Goal: Find specific page/section: Find specific page/section

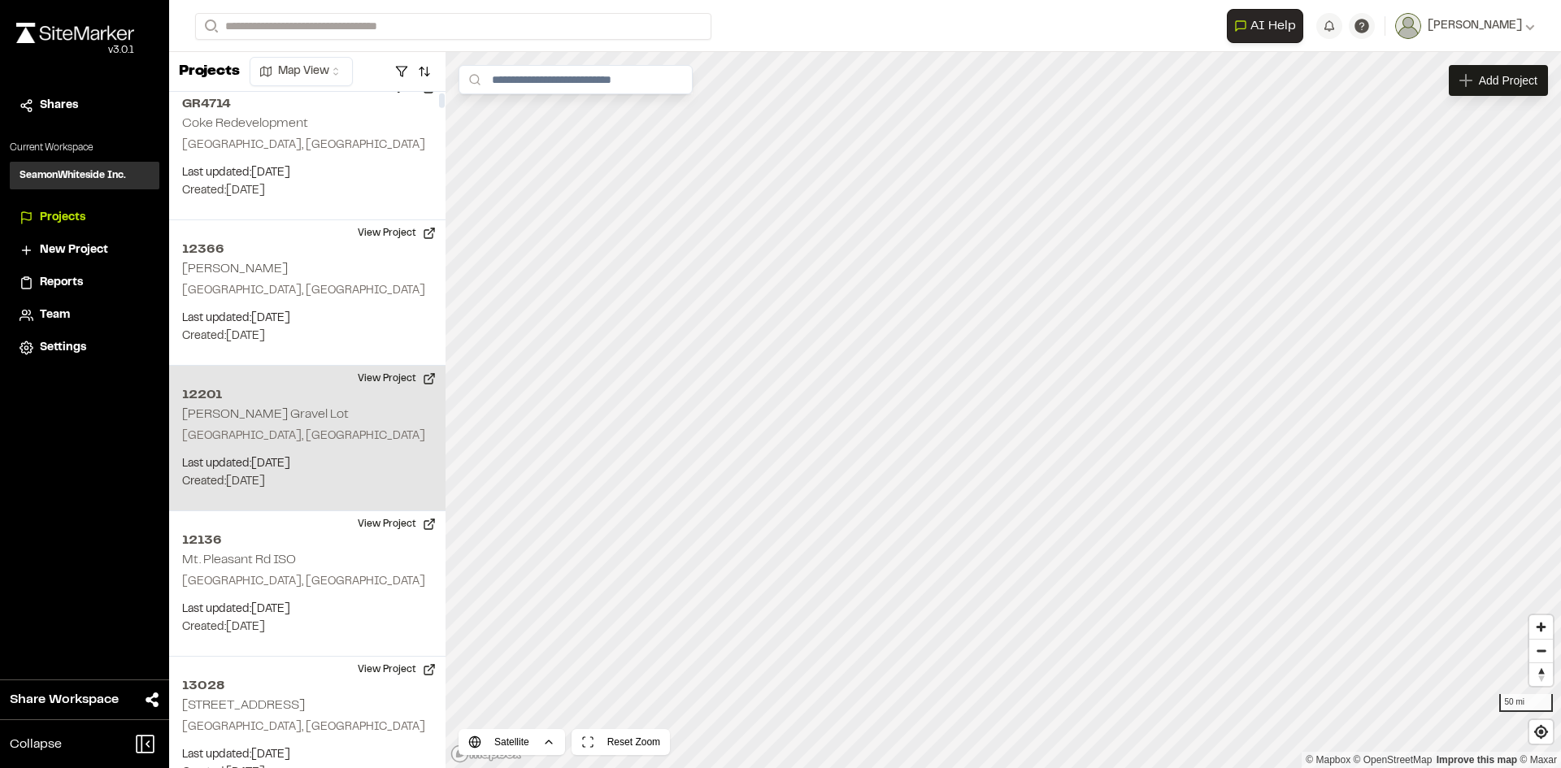
scroll to position [325, 0]
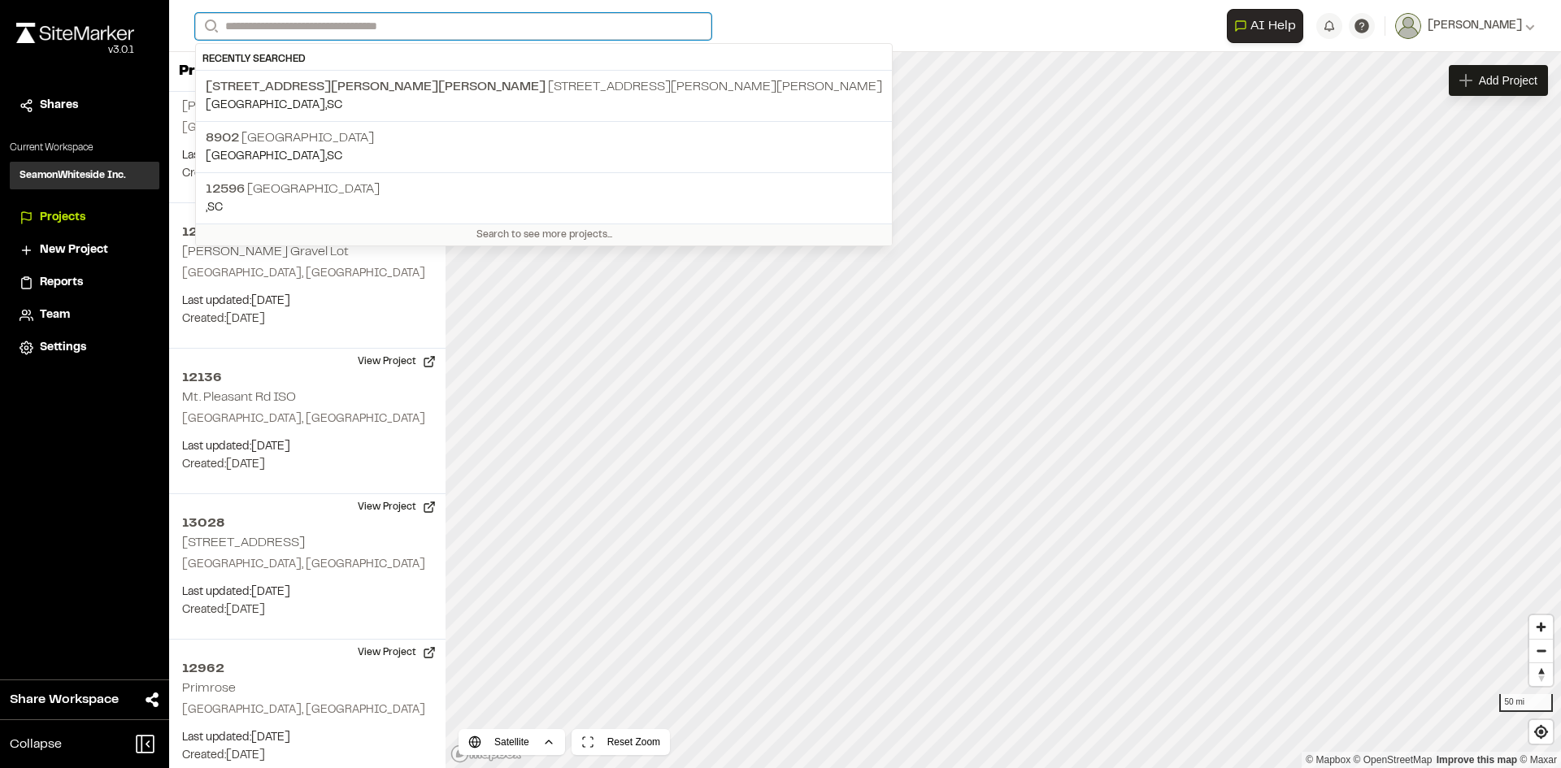
click at [255, 36] on input "Search" at bounding box center [453, 26] width 516 height 27
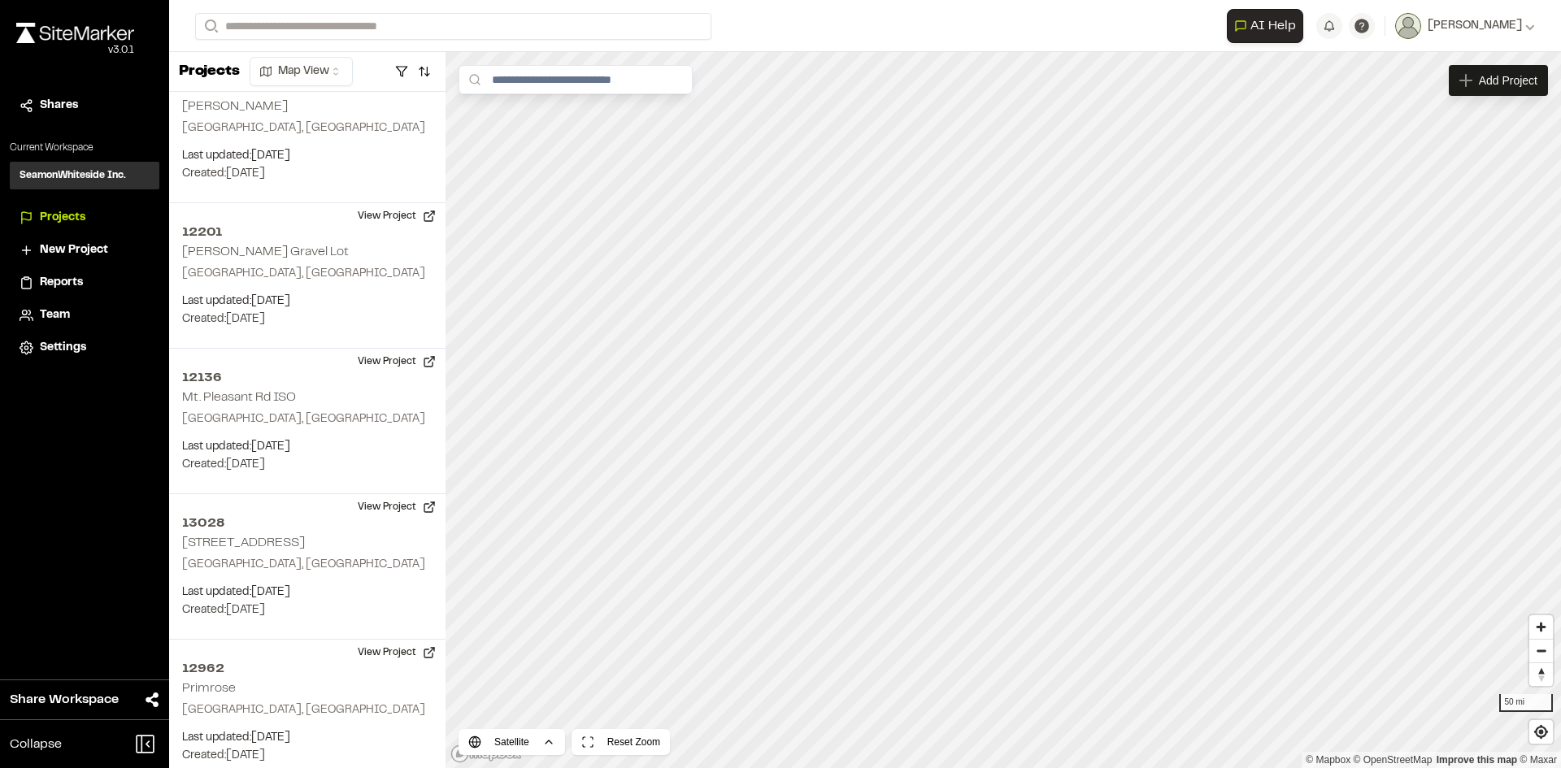
click at [374, 192] on p "12596 [GEOGRAPHIC_DATA]" at bounding box center [544, 190] width 676 height 20
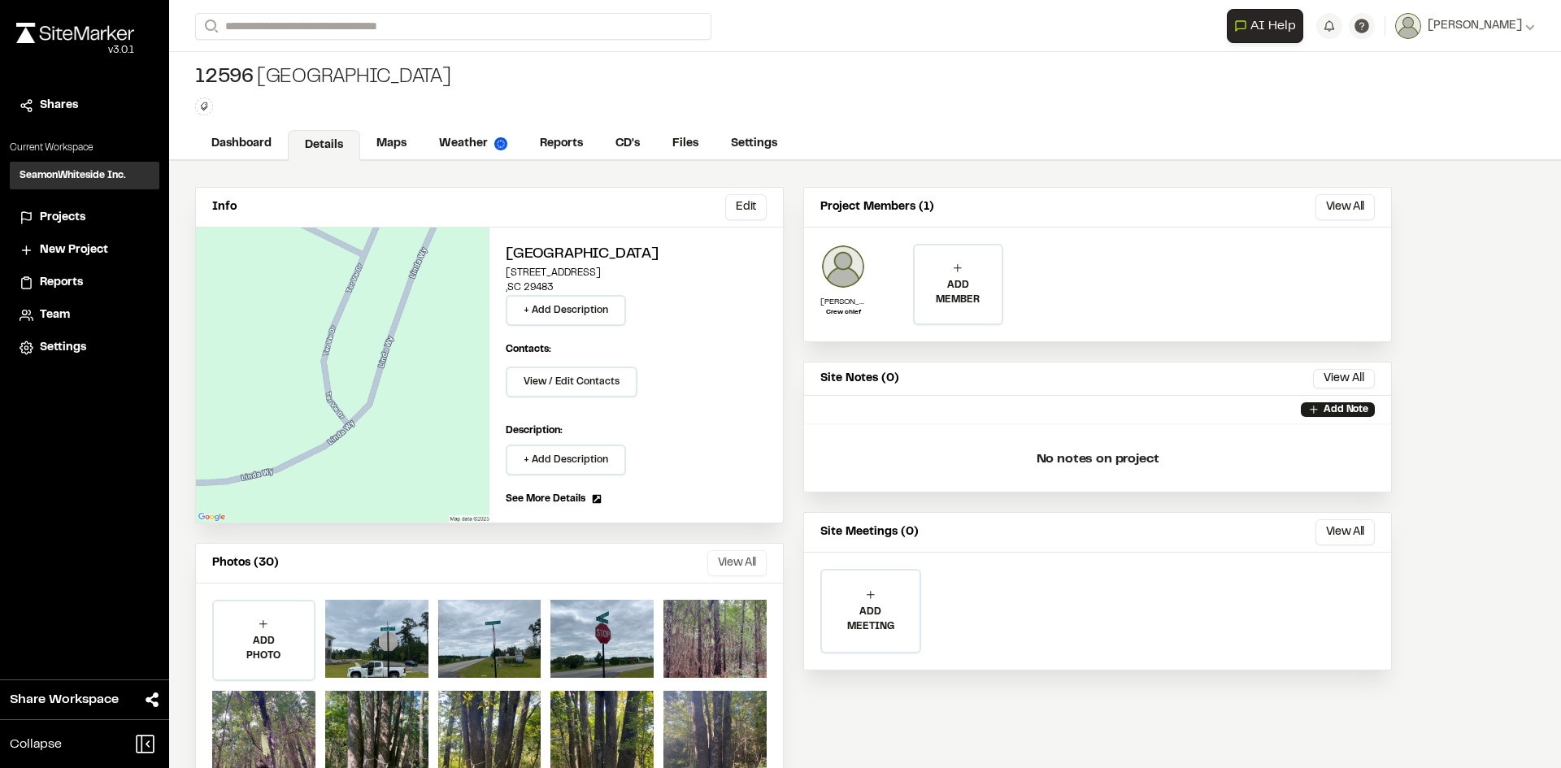
click at [744, 559] on button "View All" at bounding box center [736, 563] width 59 height 26
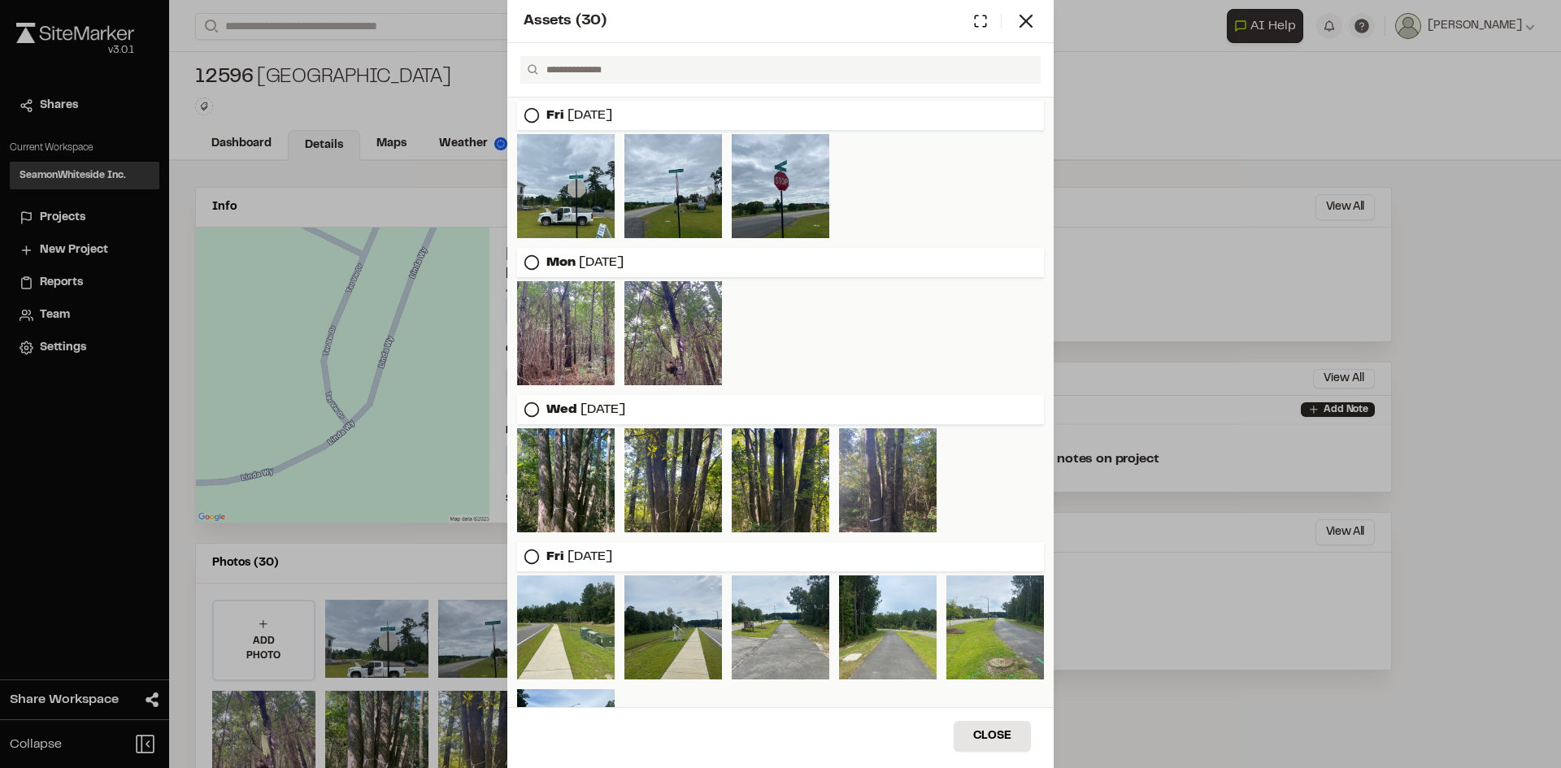
scroll to position [163, 0]
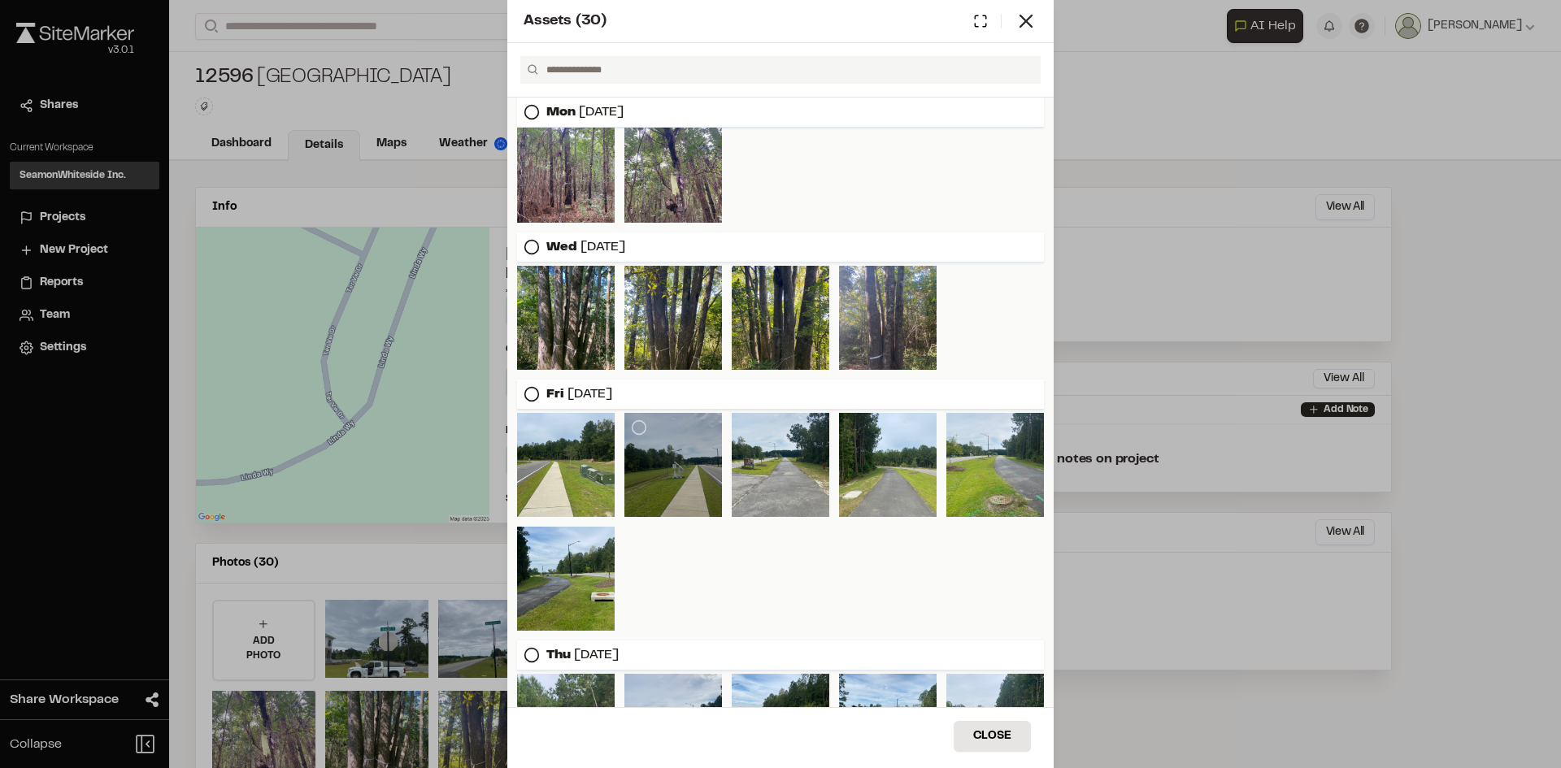
click at [666, 483] on div at bounding box center [673, 465] width 98 height 104
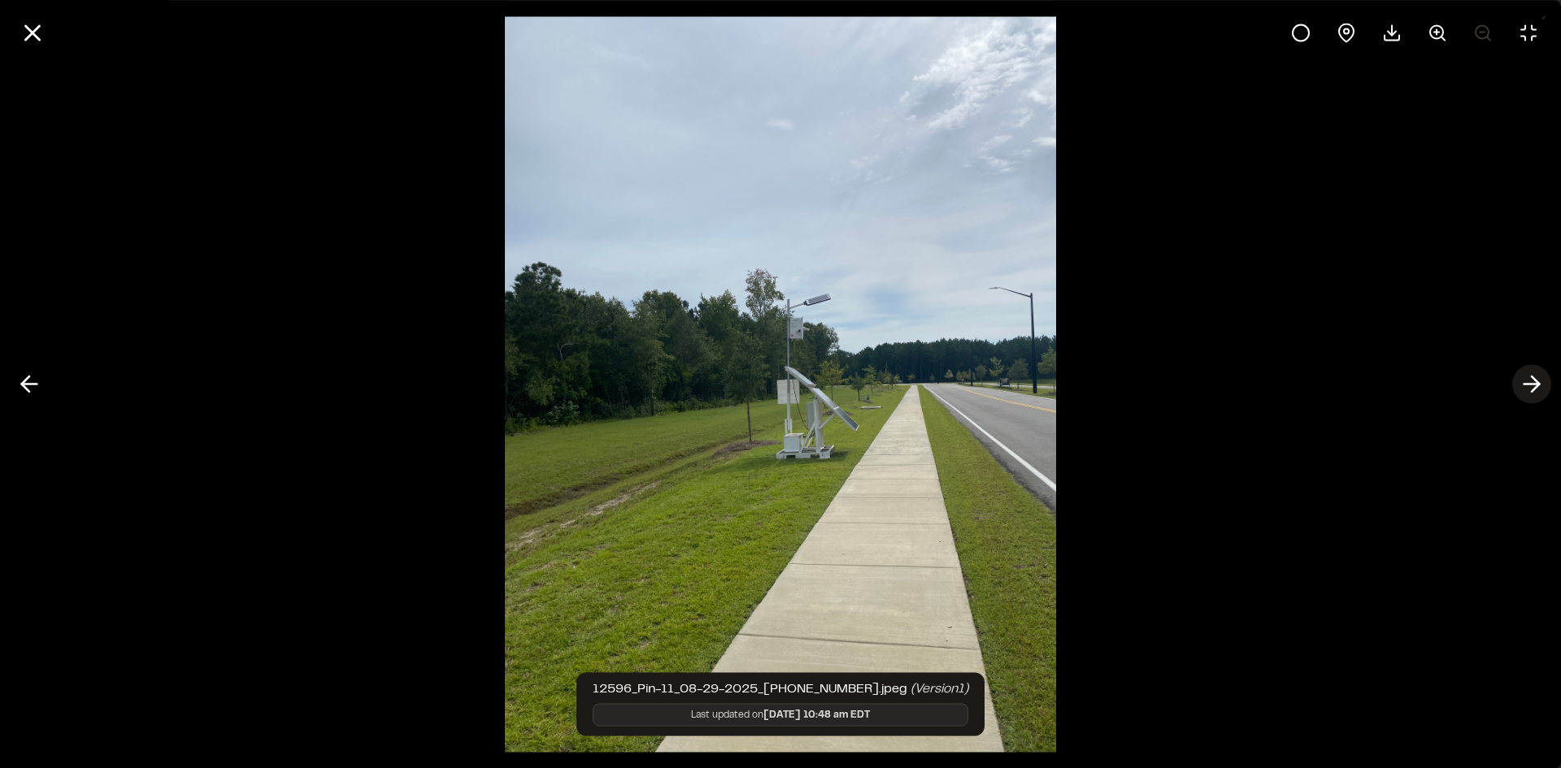
click at [1535, 382] on icon at bounding box center [1531, 385] width 26 height 28
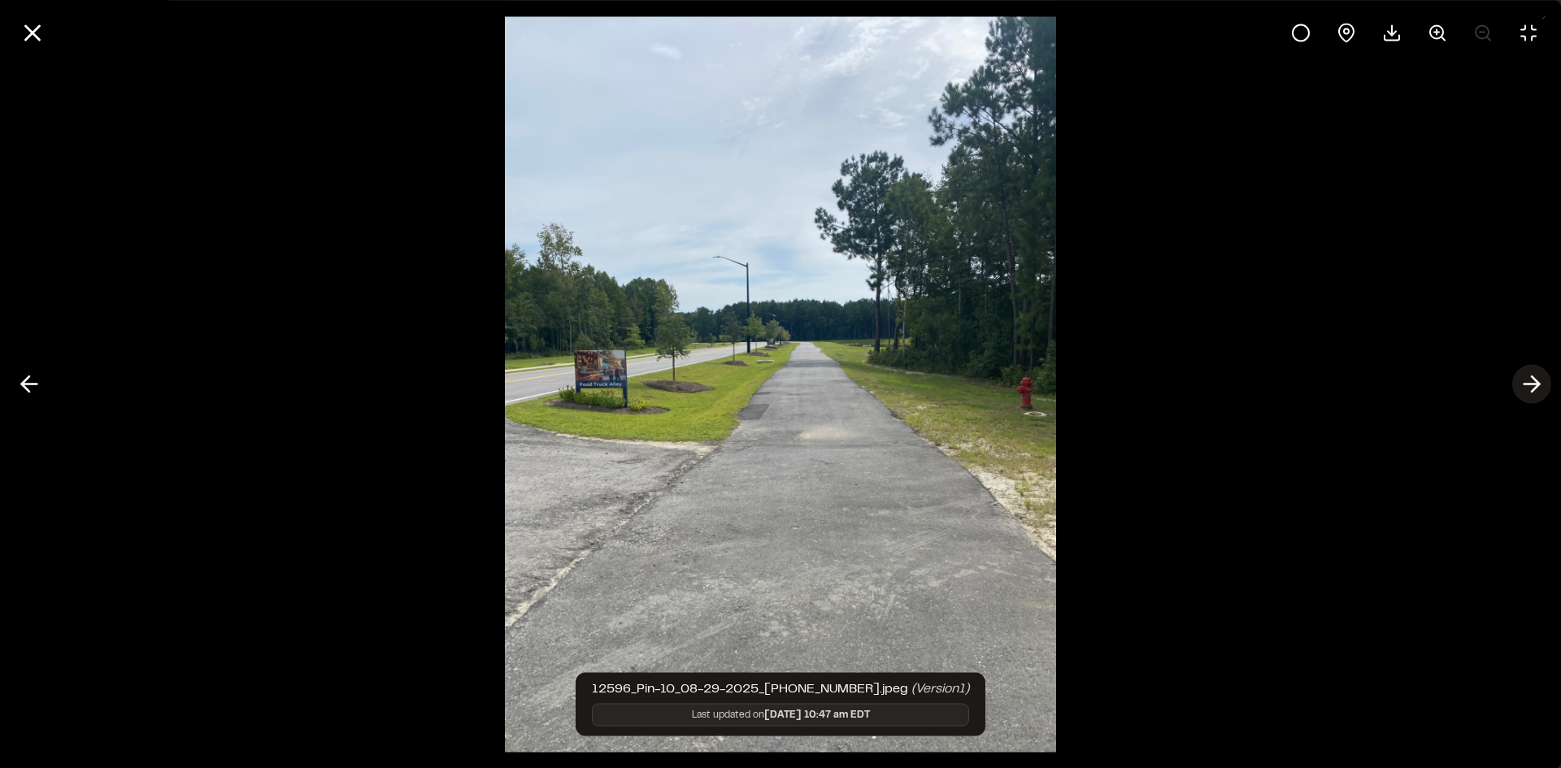
click at [1535, 382] on icon at bounding box center [1531, 385] width 26 height 28
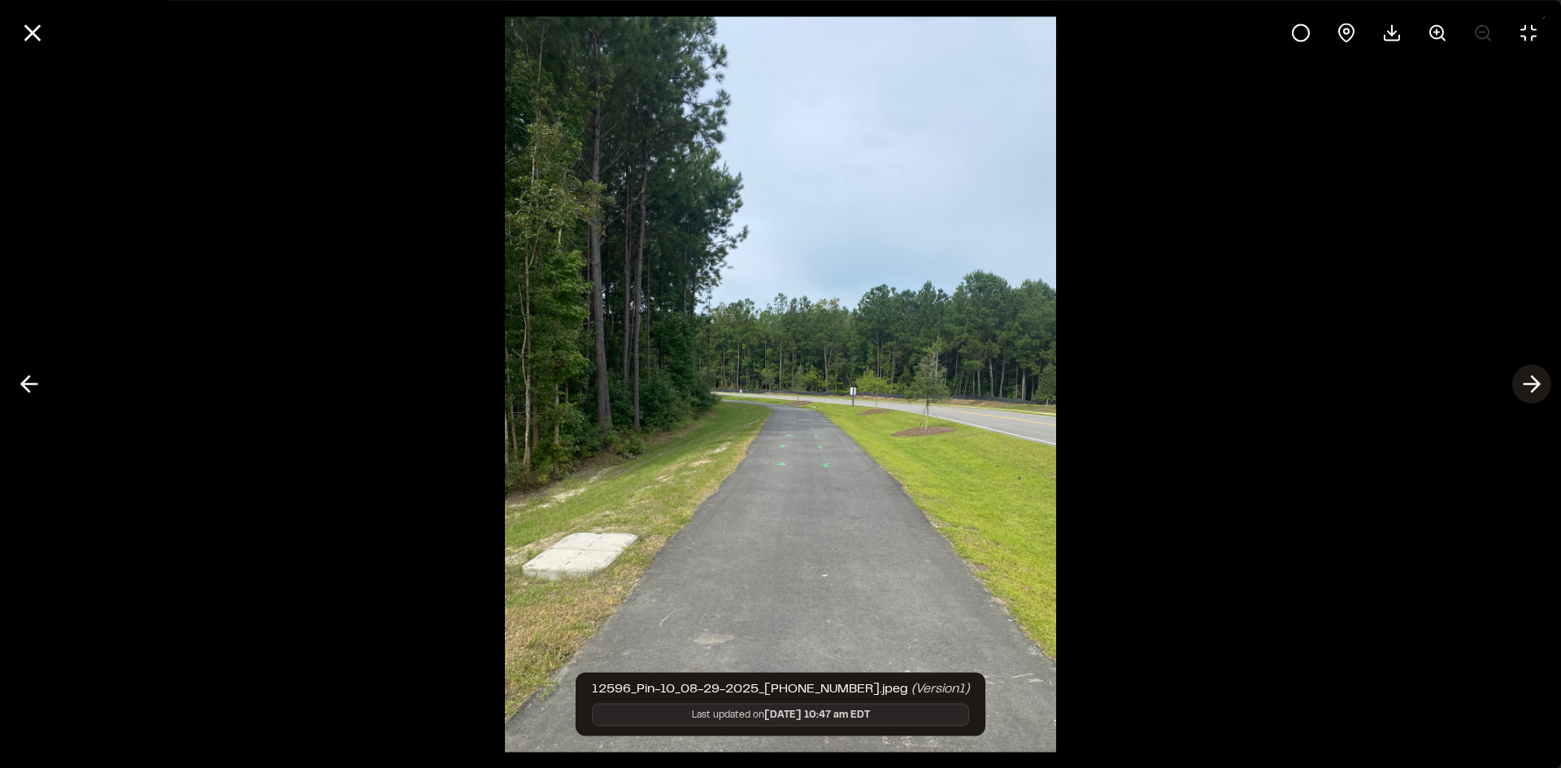
click at [1535, 382] on polyline at bounding box center [1534, 383] width 7 height 15
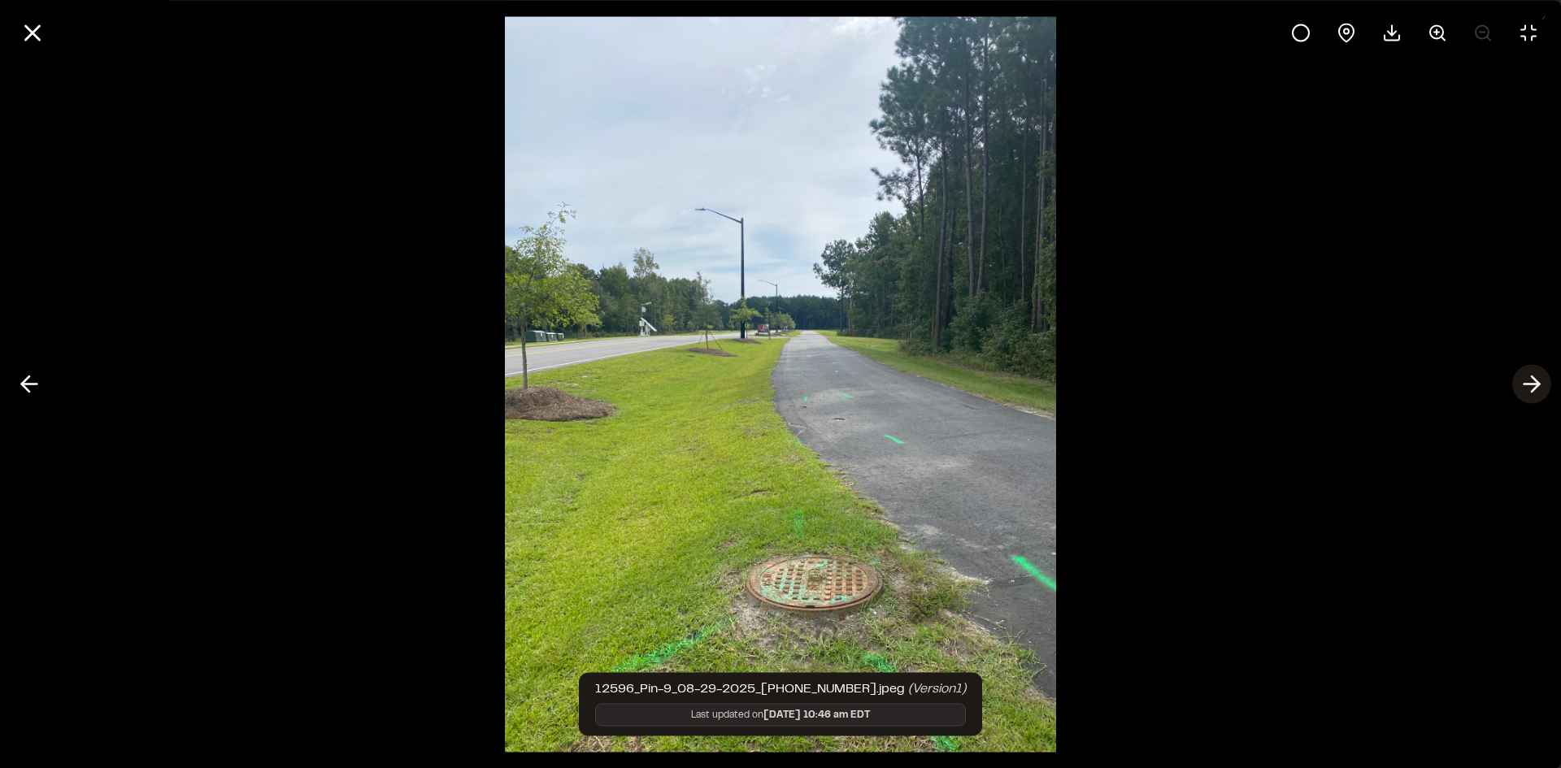
click at [1537, 382] on polyline at bounding box center [1534, 383] width 7 height 15
